Goal: Information Seeking & Learning: Compare options

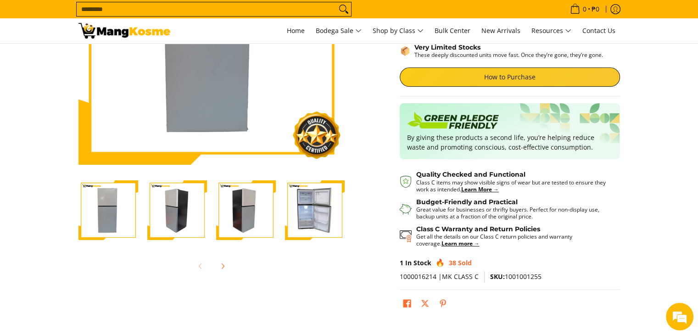
scroll to position [184, 0]
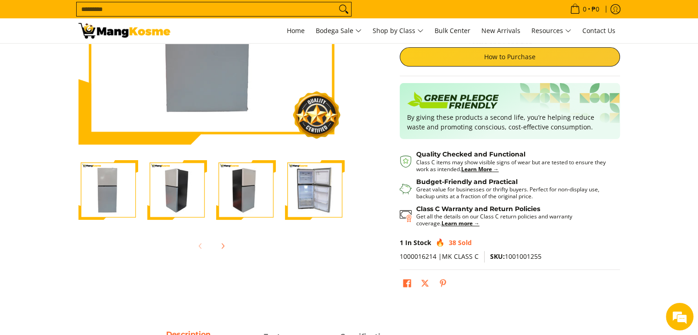
click at [299, 199] on img "Condura 8.2 Cu.Ft. No Frost, Top Freezer Inverter Refrigerator, Beige/Powder Bl…" at bounding box center [315, 190] width 60 height 60
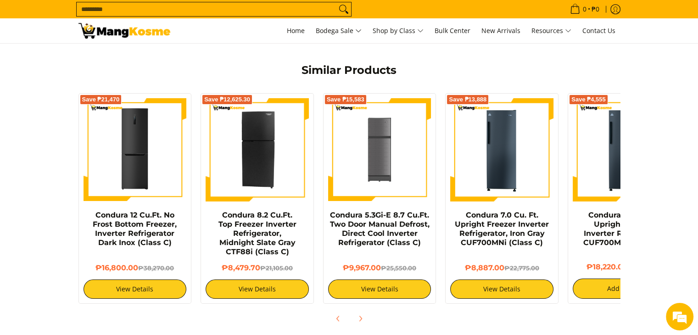
scroll to position [596, 0]
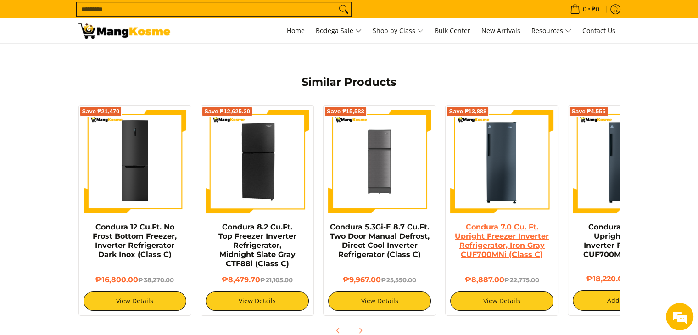
click at [501, 230] on link "Condura 7.0 Cu. Ft. Upright Freezer Inverter Refrigerator, Iron Gray CUF700MNi …" at bounding box center [502, 241] width 94 height 36
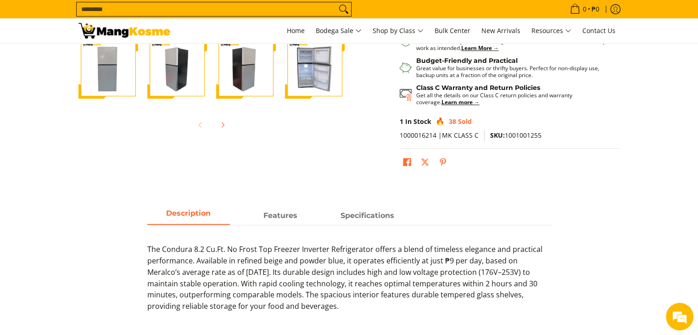
scroll to position [223, 0]
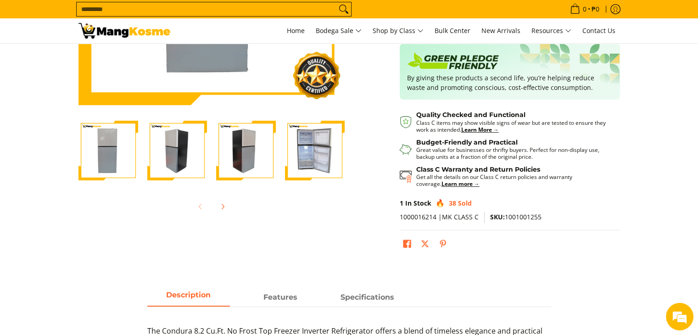
click at [317, 134] on img "Condura 8.2 Cu.Ft. No Frost, Top Freezer Inverter Refrigerator, Beige/Powder Bl…" at bounding box center [315, 151] width 60 height 60
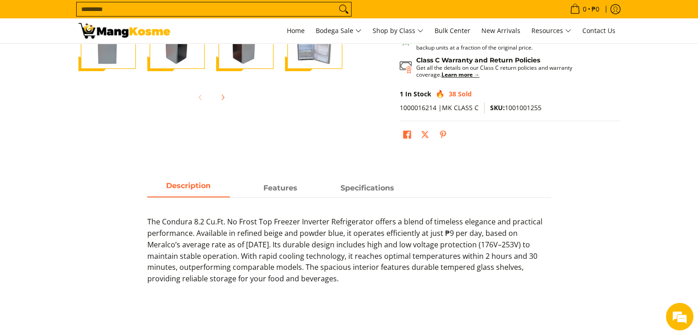
scroll to position [413, 0]
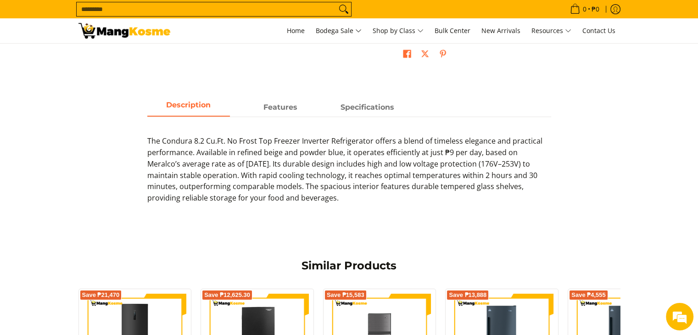
drag, startPoint x: 148, startPoint y: 139, endPoint x: 297, endPoint y: 192, distance: 158.1
click at [301, 197] on p "The Condura 8.2 Cu.Ft. No Frost Top Freezer Inverter Refrigerator offers a blen…" at bounding box center [349, 174] width 404 height 78
drag, startPoint x: 233, startPoint y: 173, endPoint x: 222, endPoint y: 147, distance: 28.0
click at [222, 147] on p "The Condura 8.2 Cu.Ft. No Frost Top Freezer Inverter Refrigerator offers a blen…" at bounding box center [349, 174] width 404 height 78
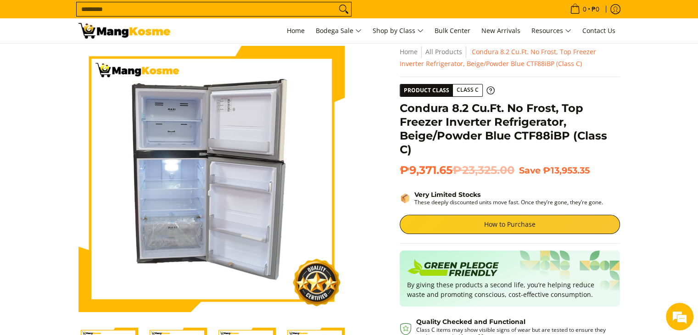
scroll to position [0, 0]
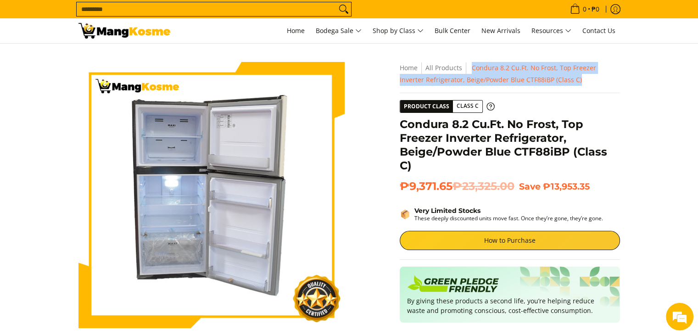
drag, startPoint x: 472, startPoint y: 66, endPoint x: 590, endPoint y: 81, distance: 118.9
click at [590, 81] on nav "Home All Products Condura 8.2 Cu.Ft. No Frost, Top Freezer Inverter Refrigerato…" at bounding box center [510, 74] width 220 height 24
copy span "Condura 8.2 Cu.Ft. No Frost, Top Freezer Inverter Refrigerator, Beige/Powder Bl…"
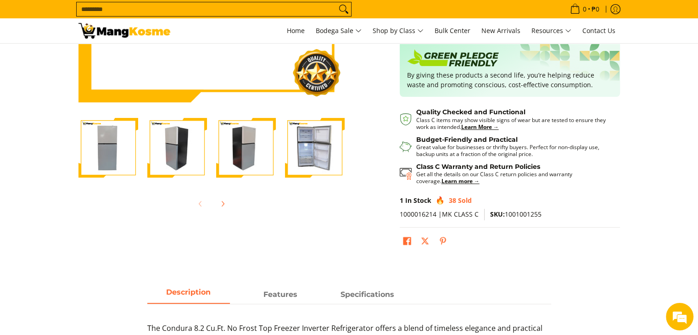
scroll to position [229, 0]
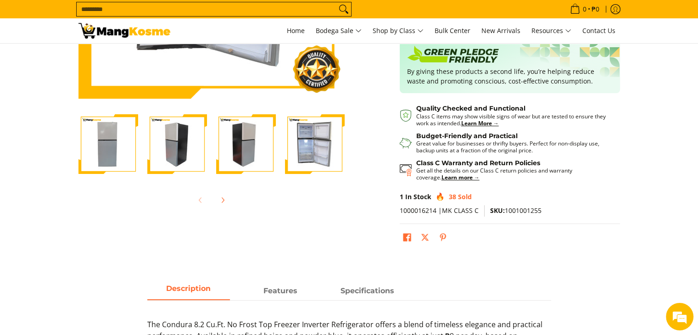
click at [176, 145] on img "Condura 8.2 Cu.Ft. No Frost, Top Freezer Inverter Refrigerator, Beige/Powder Bl…" at bounding box center [177, 144] width 60 height 60
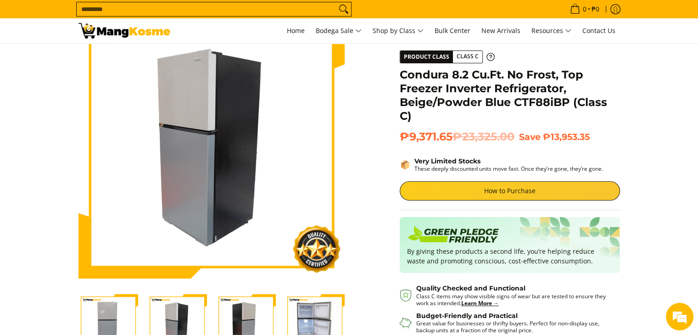
scroll to position [46, 0]
